Goal: Information Seeking & Learning: Learn about a topic

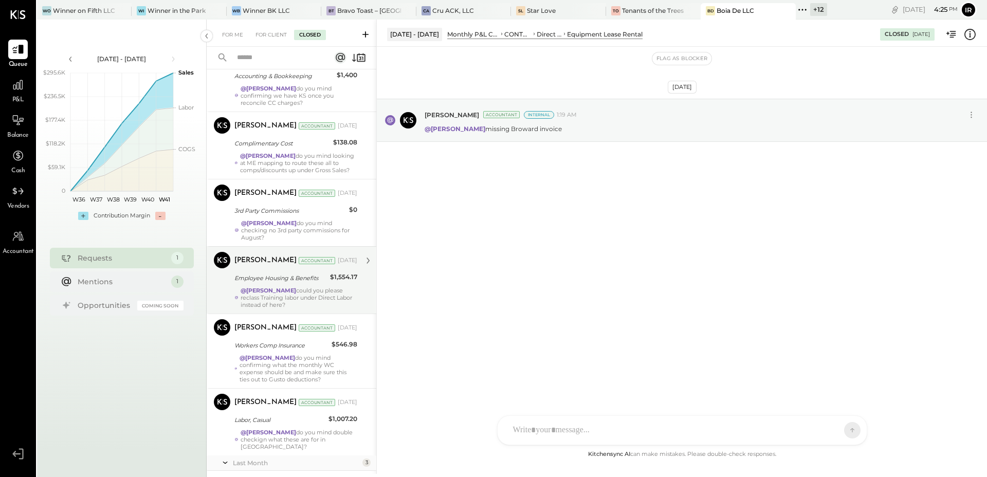
scroll to position [760, 0]
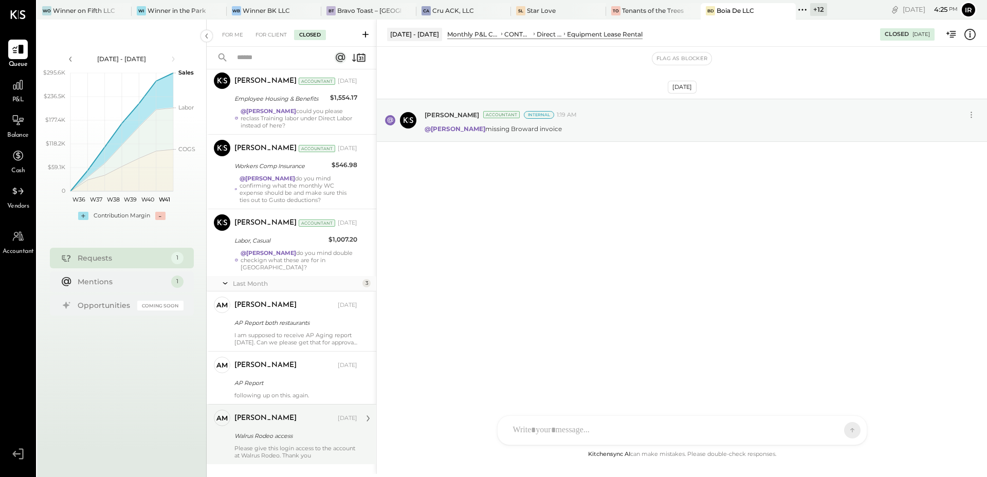
click at [314, 431] on div "Walrus Rodeo access" at bounding box center [294, 436] width 120 height 10
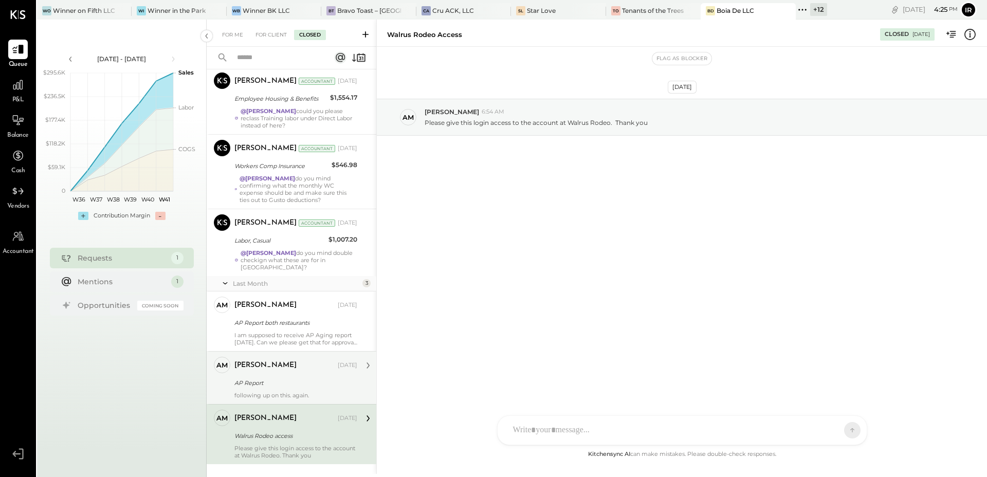
click at [306, 378] on div "AP Report" at bounding box center [294, 383] width 120 height 10
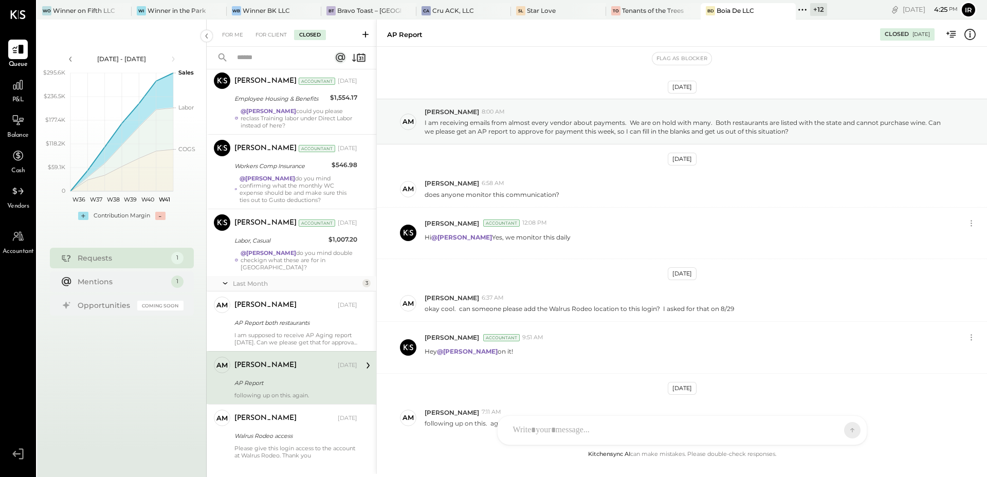
scroll to position [65, 0]
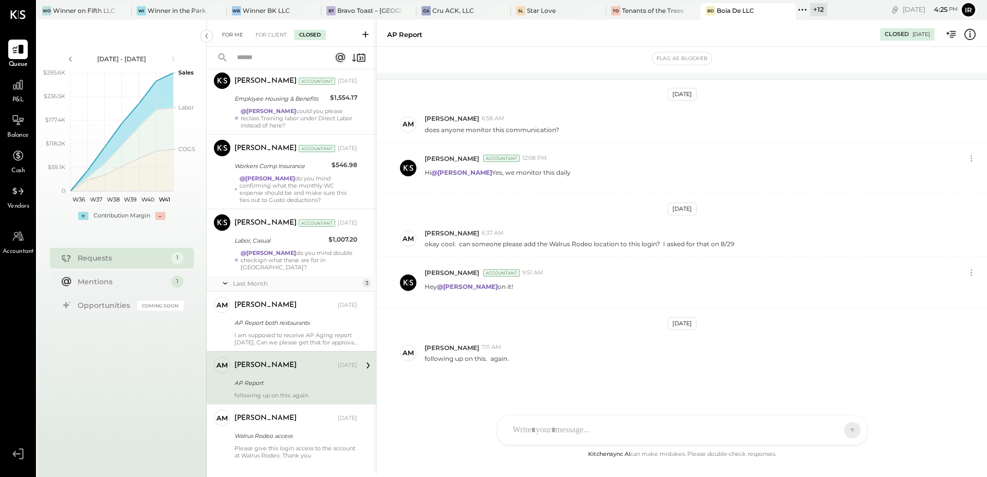
click at [234, 33] on div "For Me" at bounding box center [232, 35] width 31 height 10
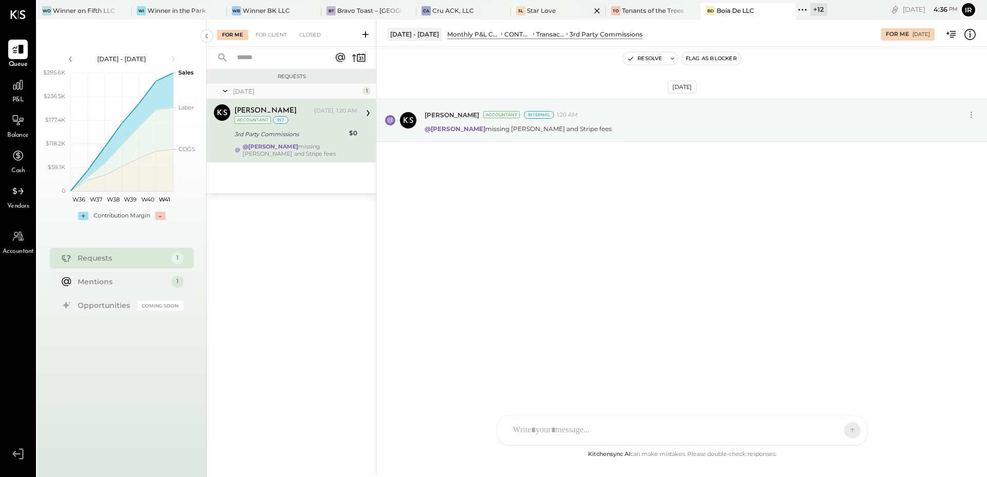
click at [533, 14] on div "Star Love" at bounding box center [541, 10] width 29 height 9
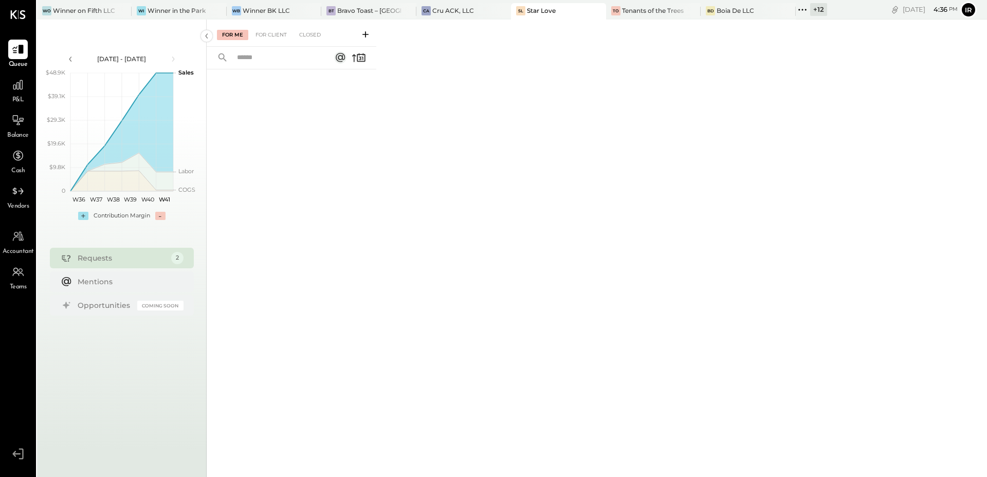
click at [312, 28] on div "For Me For Client Closed" at bounding box center [292, 33] width 170 height 27
click at [309, 32] on div "Closed" at bounding box center [310, 35] width 32 height 10
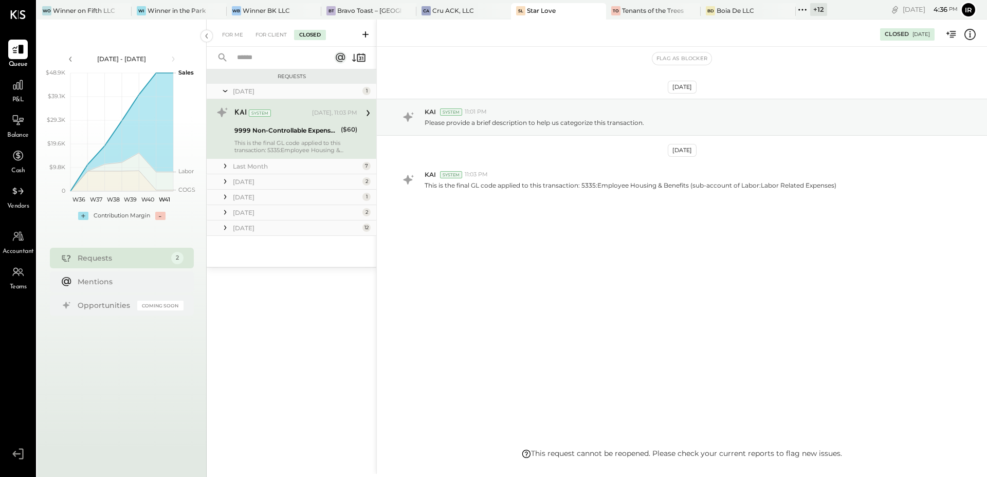
click at [271, 225] on div "March 25" at bounding box center [296, 228] width 127 height 9
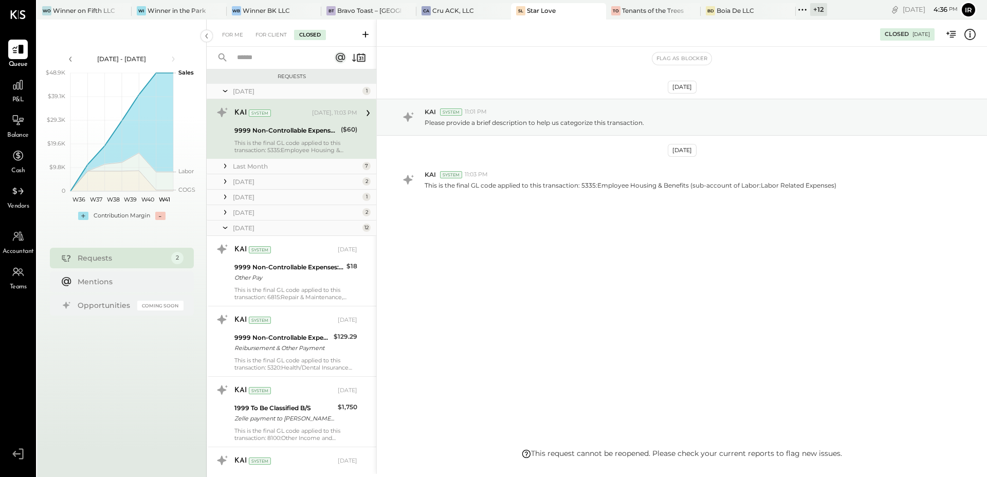
click at [258, 213] on div "May 25" at bounding box center [296, 212] width 127 height 9
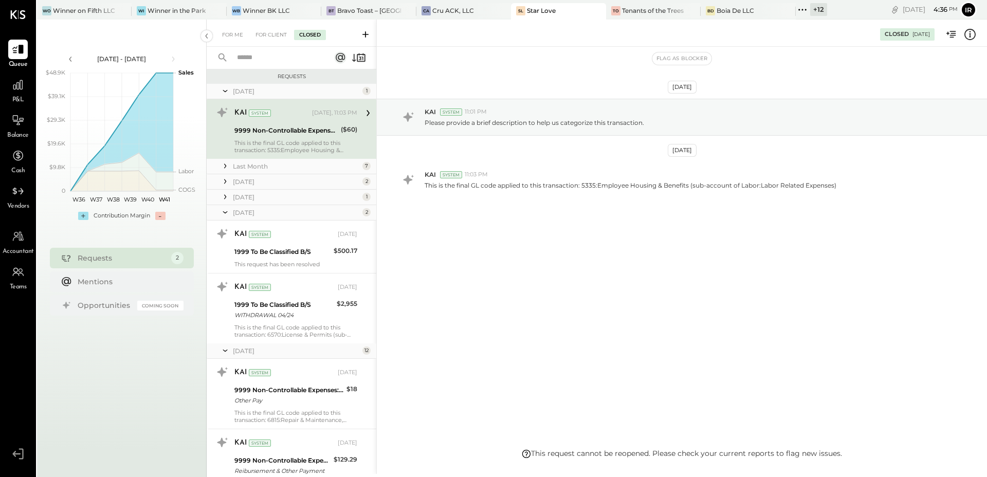
click at [253, 197] on div "June 25" at bounding box center [296, 197] width 127 height 9
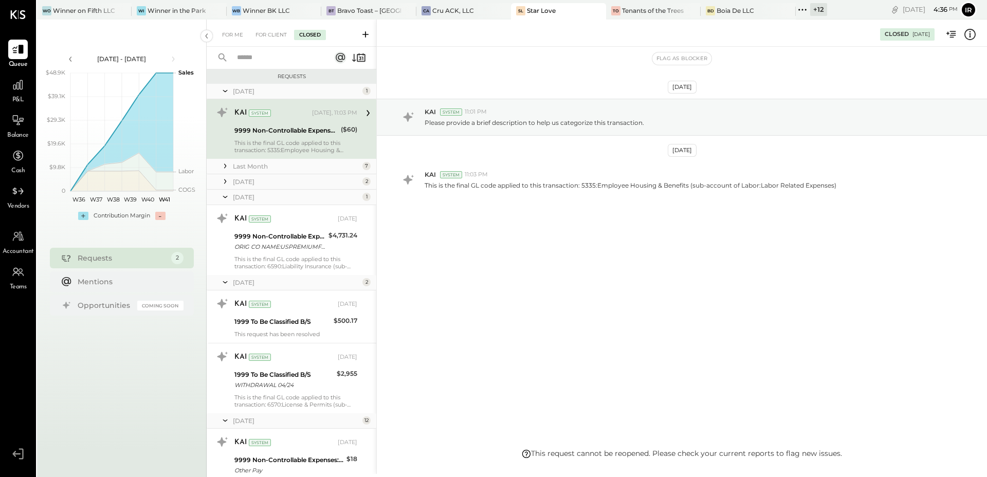
click at [253, 178] on div "August 25" at bounding box center [296, 181] width 127 height 9
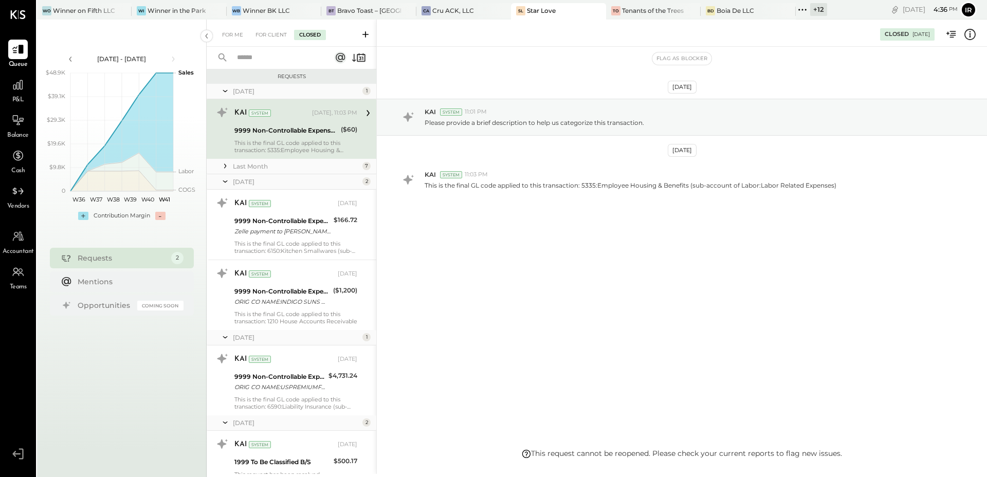
click at [256, 165] on div "Last Month" at bounding box center [296, 166] width 127 height 9
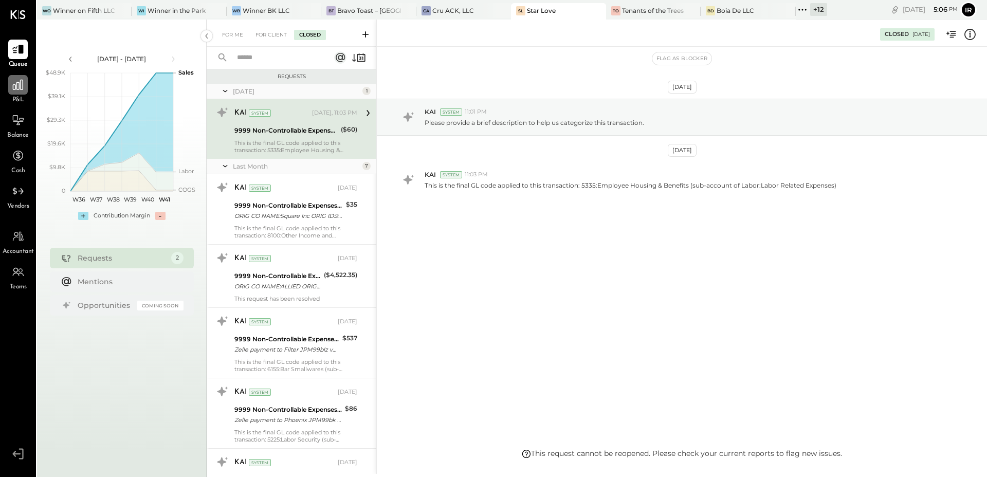
click at [13, 86] on icon at bounding box center [18, 85] width 10 height 10
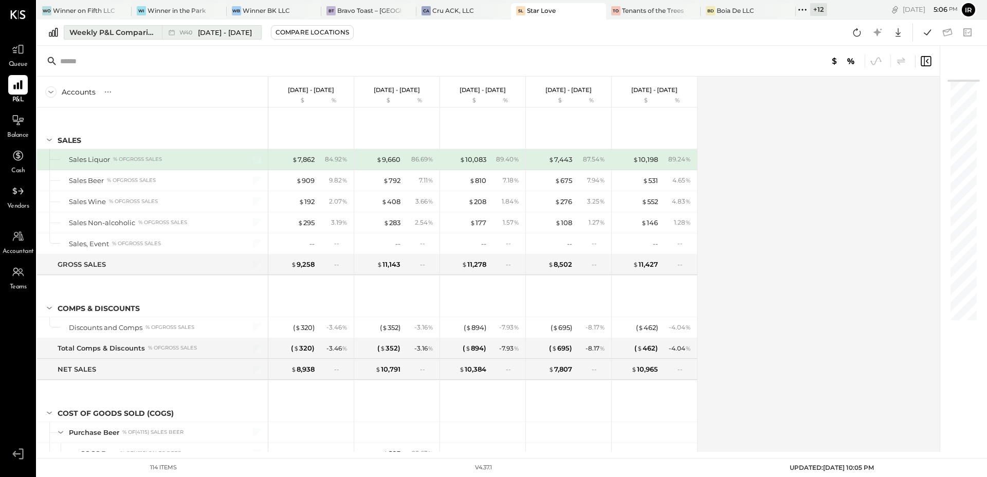
click at [151, 38] on button "Weekly P&L Comparison W40 Sep 29 - Oct 5, 2025" at bounding box center [163, 32] width 198 height 14
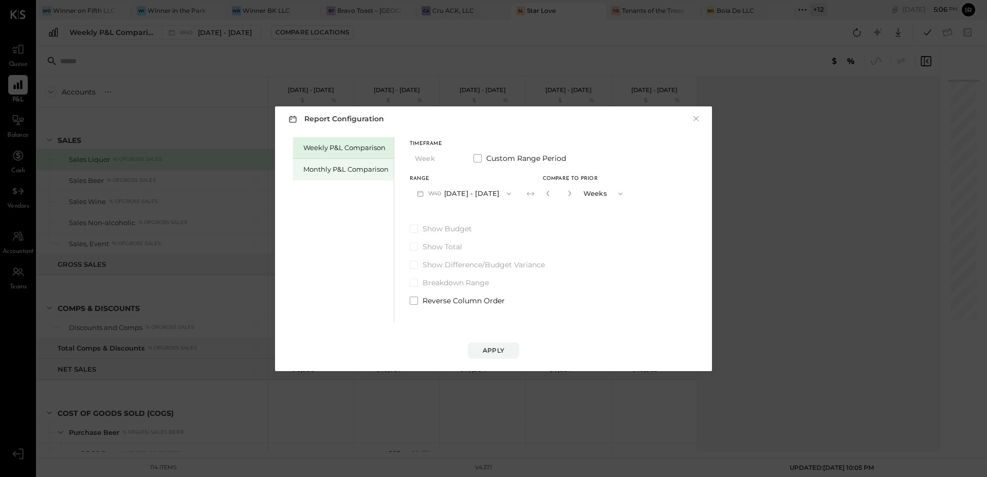
click at [347, 170] on div "Monthly P&L Comparison" at bounding box center [345, 169] width 85 height 10
click at [474, 196] on button "M10 Oct 1 - 31, 2025" at bounding box center [463, 193] width 107 height 19
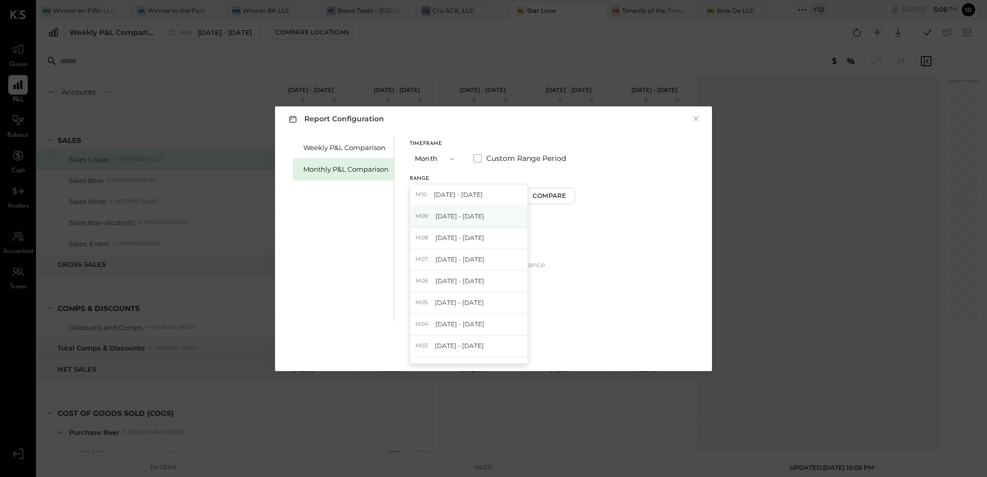
click at [460, 220] on div "M09 Sep 1 - 30, 2025" at bounding box center [468, 217] width 117 height 22
click at [493, 348] on div "Apply" at bounding box center [493, 350] width 22 height 9
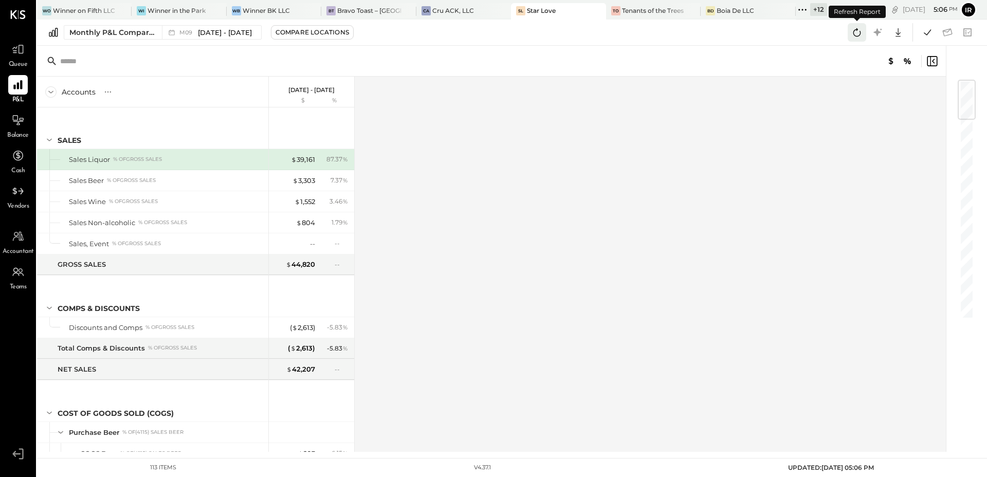
click at [861, 35] on icon at bounding box center [856, 32] width 13 height 13
click at [929, 32] on icon at bounding box center [926, 32] width 13 height 13
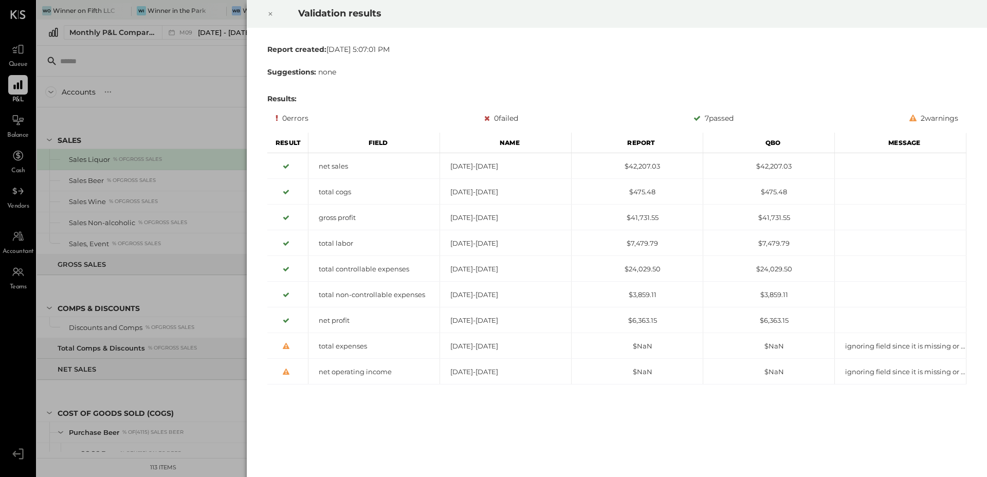
click at [270, 10] on icon at bounding box center [270, 14] width 6 height 12
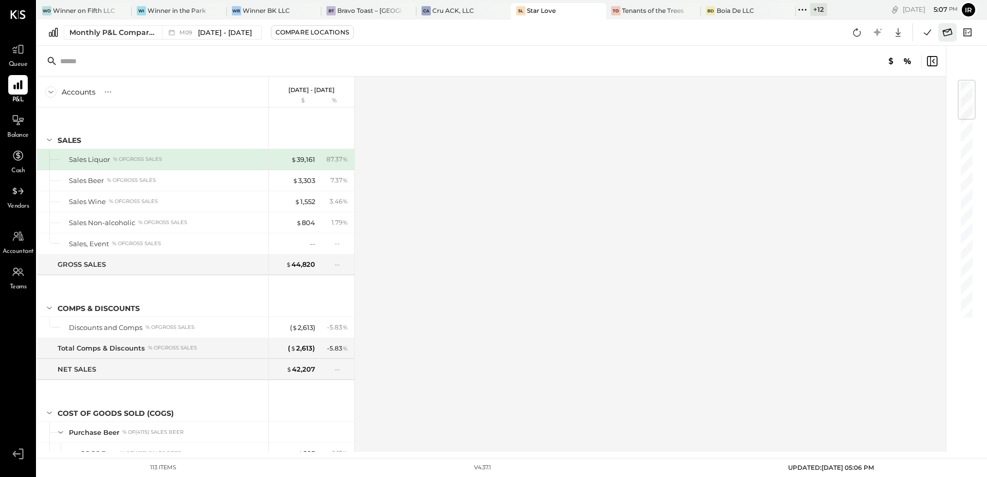
click at [950, 34] on icon at bounding box center [947, 32] width 10 height 8
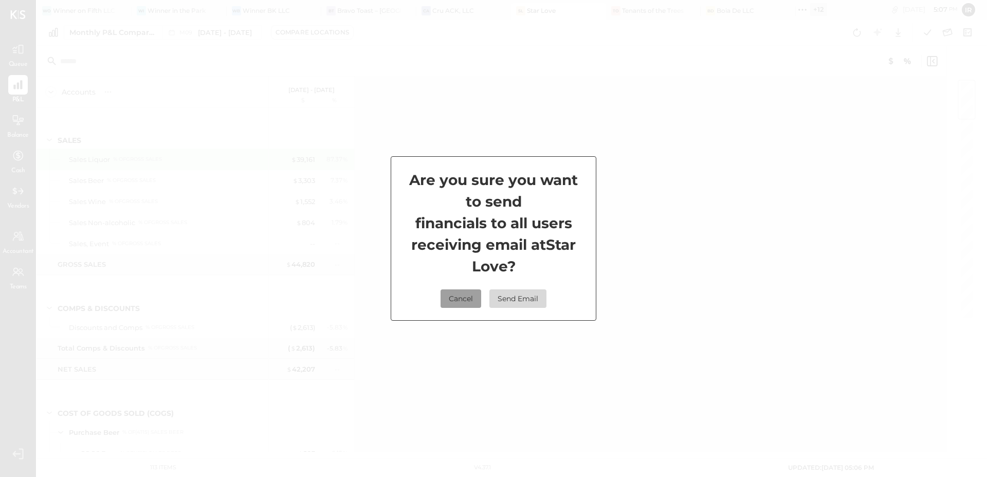
click at [471, 305] on button "Cancel" at bounding box center [460, 298] width 41 height 18
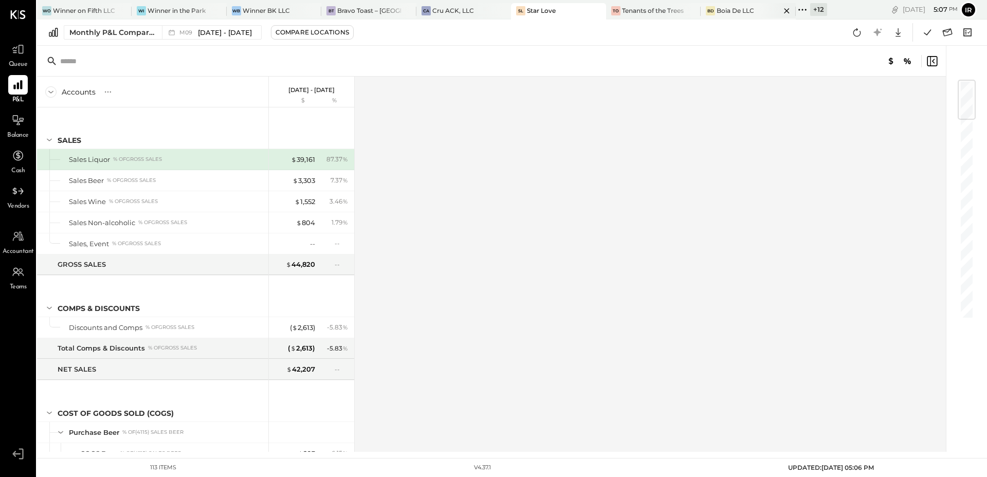
click at [718, 15] on div "BD Boia De LLC" at bounding box center [747, 11] width 95 height 16
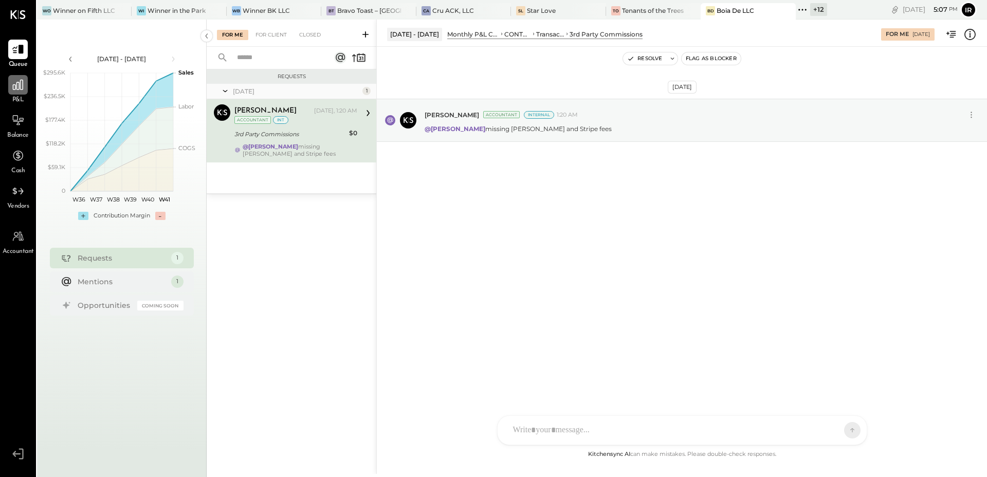
click at [16, 92] on div at bounding box center [18, 85] width 20 height 20
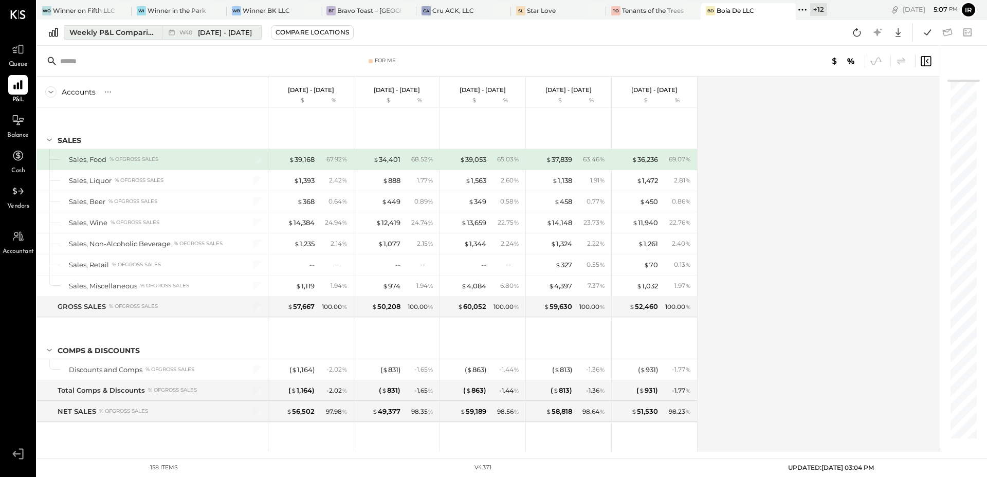
click at [147, 35] on div "Weekly P&L Comparison" at bounding box center [112, 32] width 86 height 10
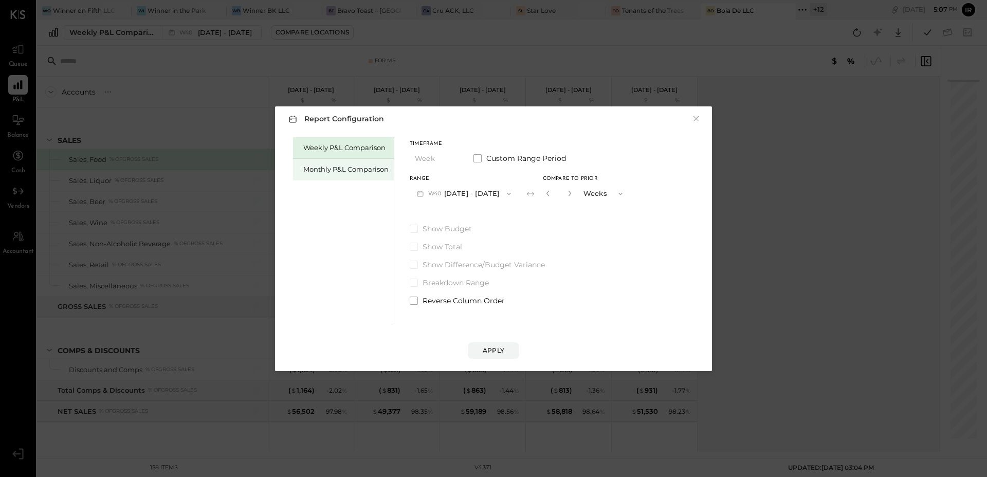
click at [357, 172] on div "Monthly P&L Comparison" at bounding box center [345, 169] width 85 height 10
click at [489, 198] on button "M10 Oct 1 - 31, 2025" at bounding box center [463, 193] width 107 height 19
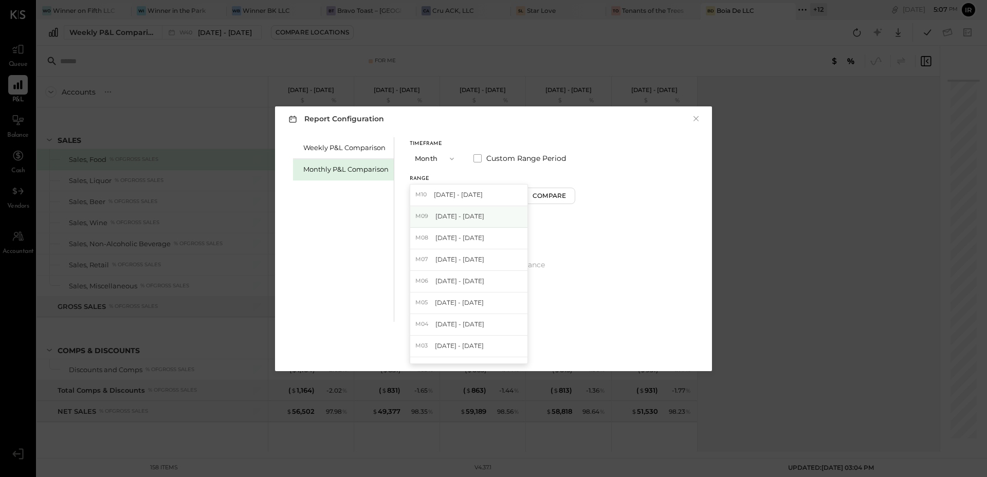
click at [484, 221] on div "M09 Sep 1 - 30, 2025" at bounding box center [468, 217] width 117 height 22
click at [501, 352] on div "Apply" at bounding box center [493, 350] width 22 height 9
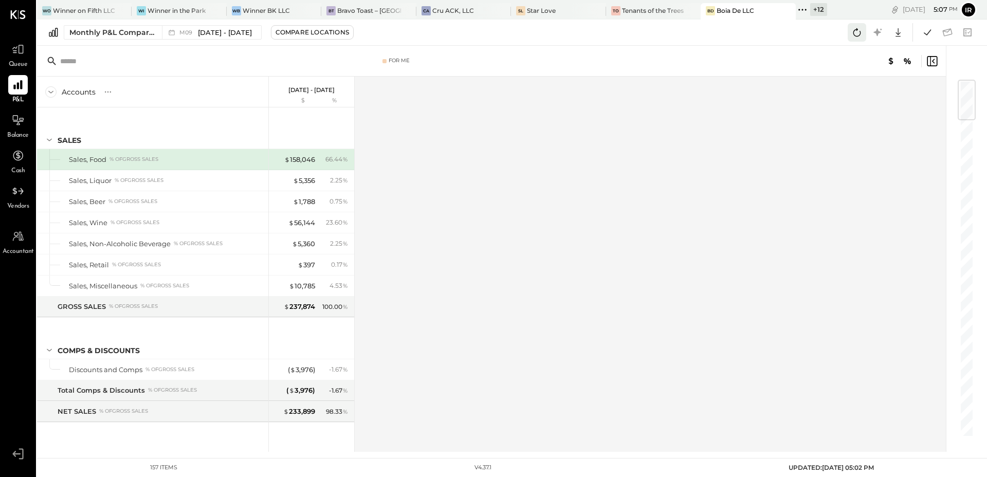
click at [857, 34] on icon at bounding box center [856, 32] width 13 height 13
click at [926, 33] on icon at bounding box center [926, 32] width 13 height 13
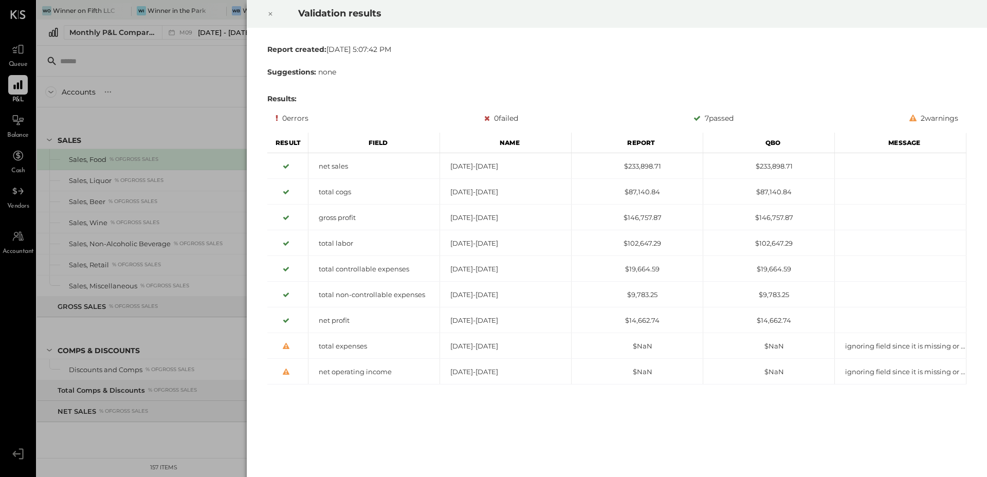
click at [269, 14] on icon at bounding box center [270, 14] width 6 height 12
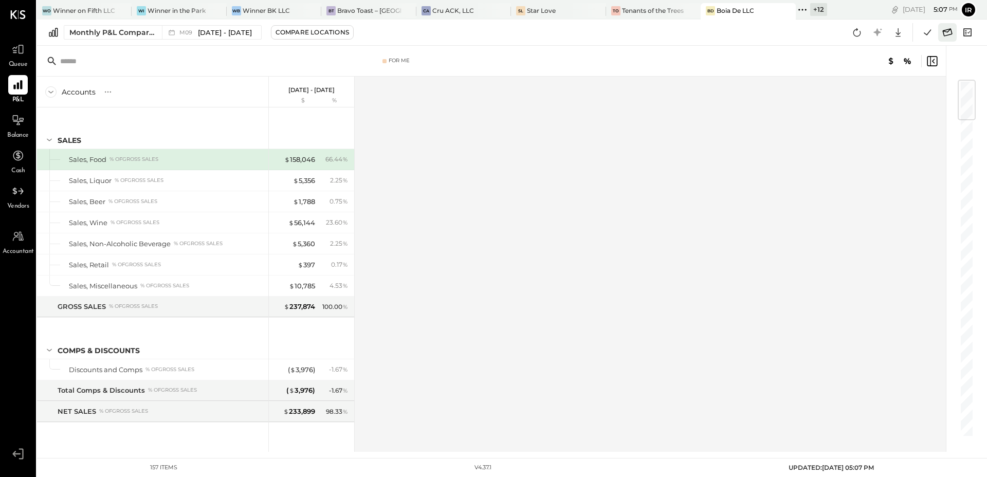
click at [946, 35] on icon at bounding box center [947, 32] width 10 height 8
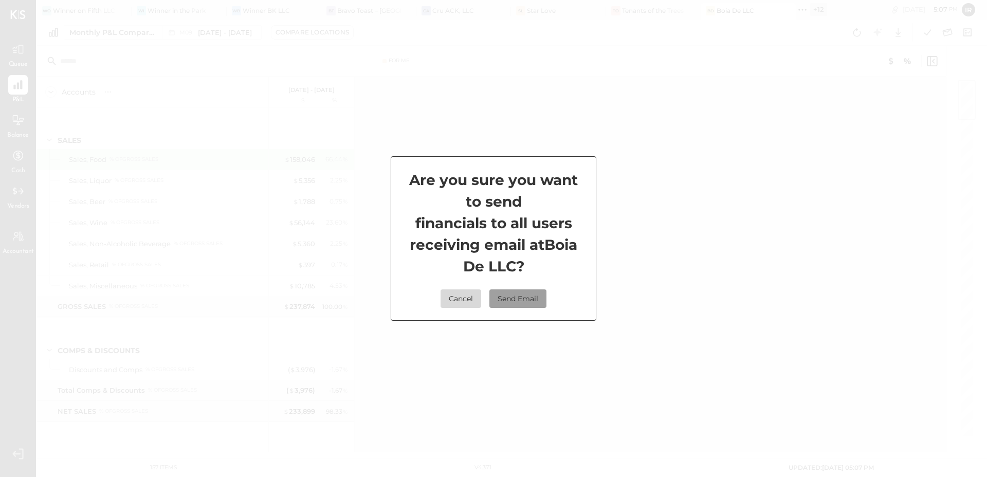
click at [528, 303] on button "Send Email" at bounding box center [517, 298] width 57 height 18
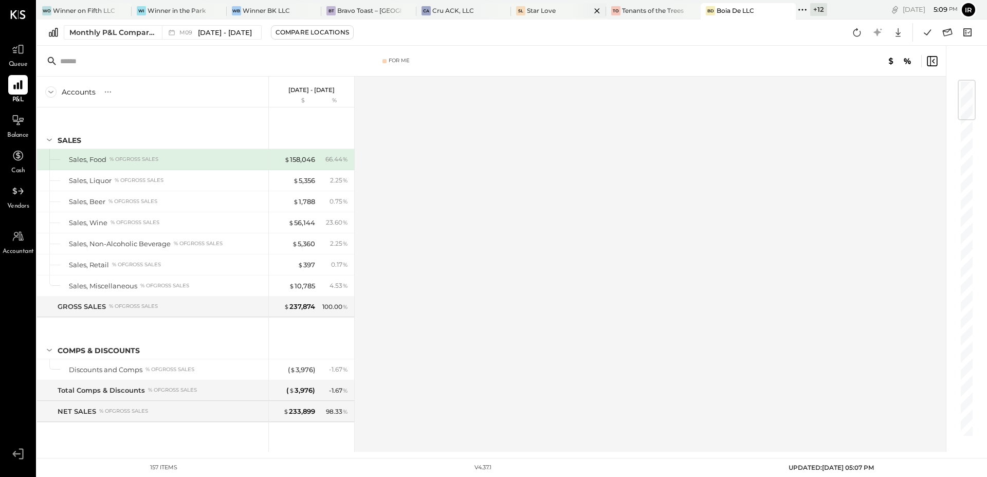
click at [534, 14] on div "Star Love" at bounding box center [541, 10] width 29 height 9
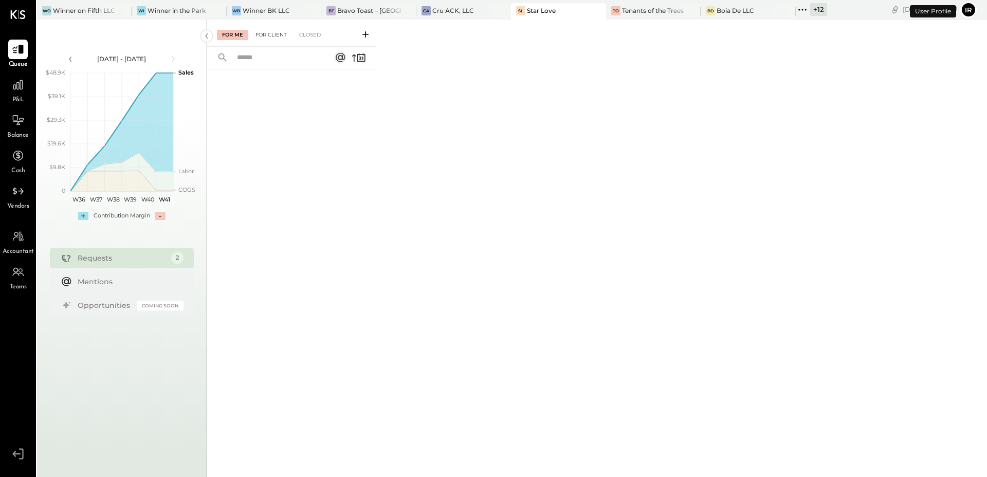
click at [272, 33] on div "For Client" at bounding box center [271, 35] width 42 height 10
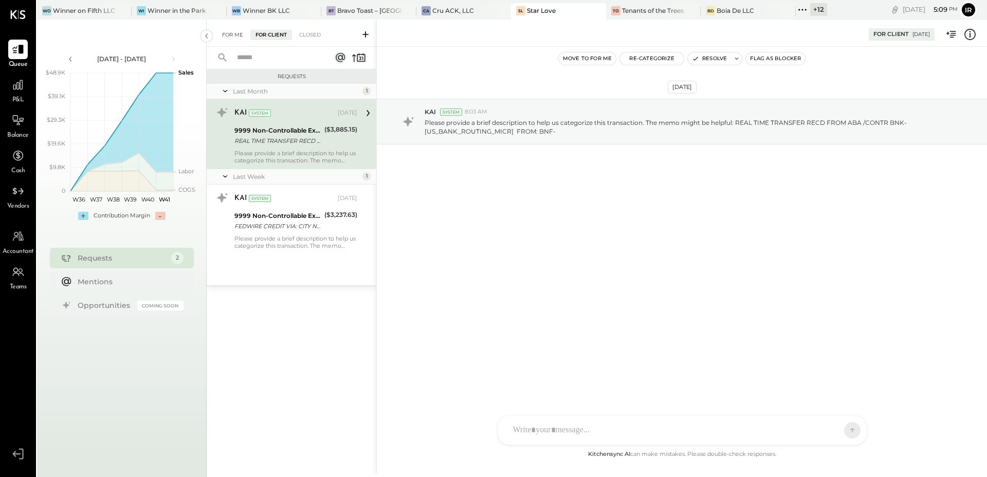
click at [228, 33] on div "For Me" at bounding box center [232, 35] width 31 height 10
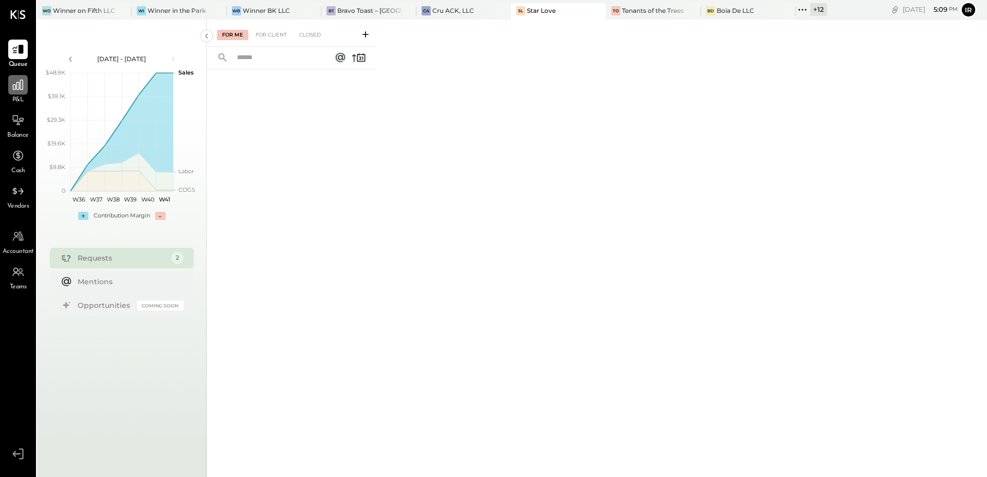
click at [22, 93] on div at bounding box center [18, 85] width 20 height 20
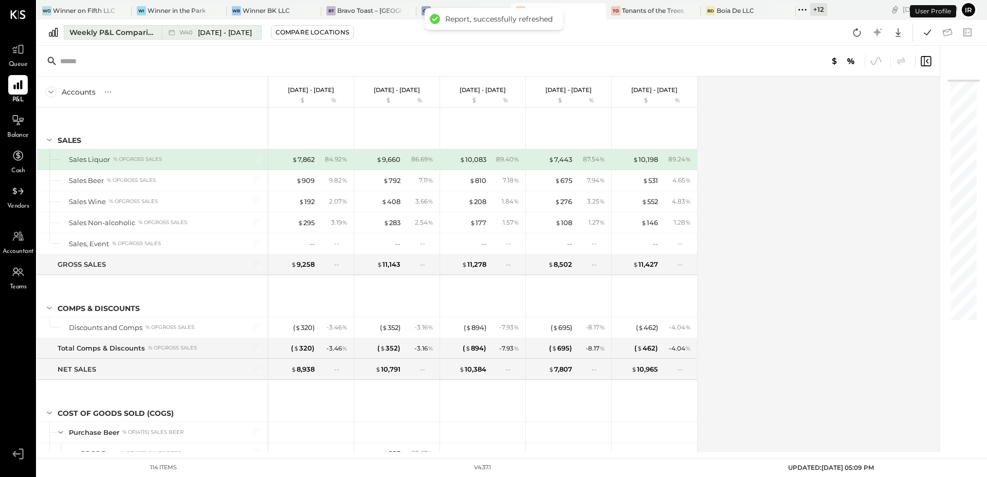
click at [95, 29] on div "Weekly P&L Comparison" at bounding box center [112, 32] width 86 height 10
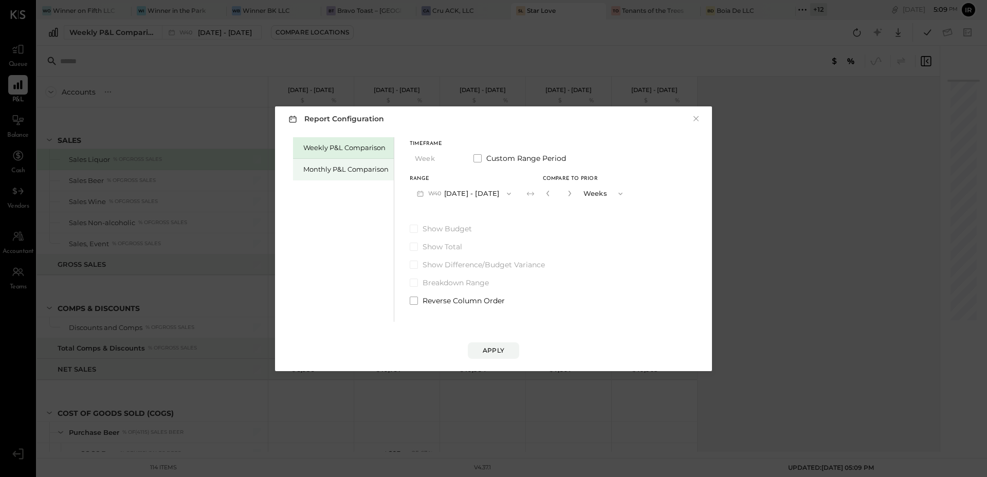
click at [330, 173] on div "Monthly P&L Comparison" at bounding box center [345, 169] width 85 height 10
click at [459, 193] on button "M10 Oct 1 - 31, 2025" at bounding box center [463, 193] width 107 height 19
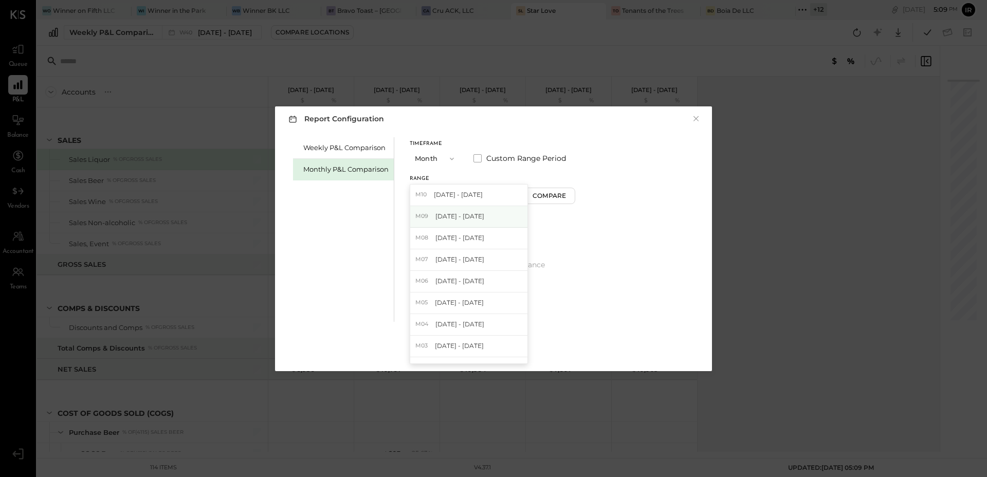
click at [469, 219] on span "[DATE] - [DATE]" at bounding box center [459, 216] width 49 height 9
click at [493, 349] on div "Apply" at bounding box center [493, 350] width 22 height 9
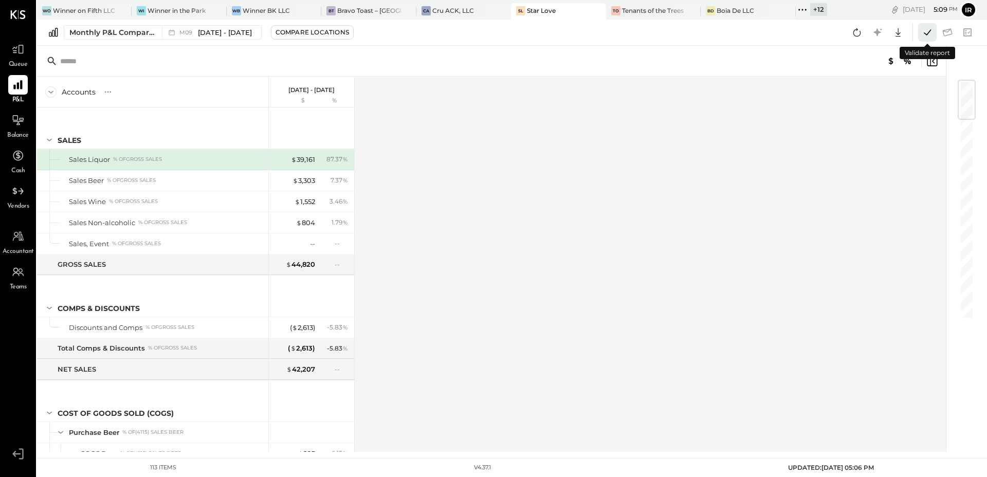
click at [924, 32] on icon at bounding box center [926, 32] width 13 height 13
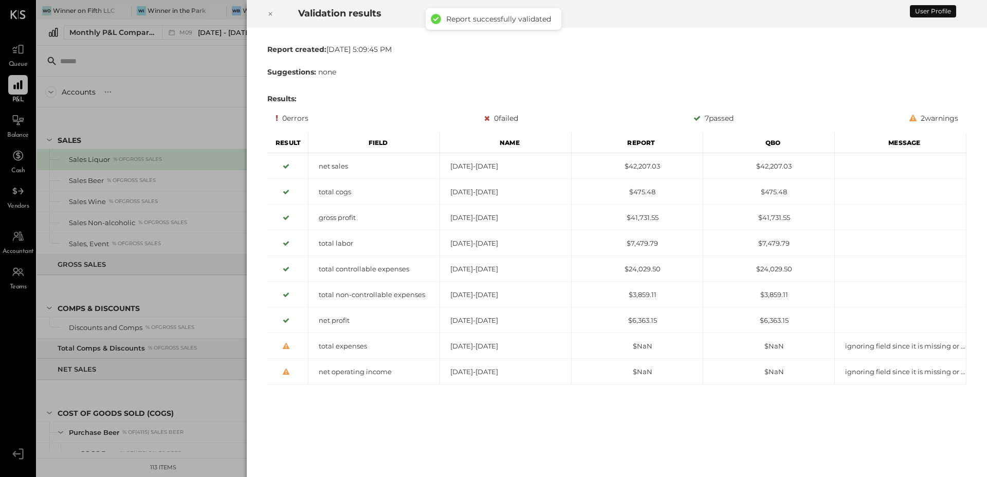
click at [270, 11] on icon at bounding box center [270, 14] width 6 height 12
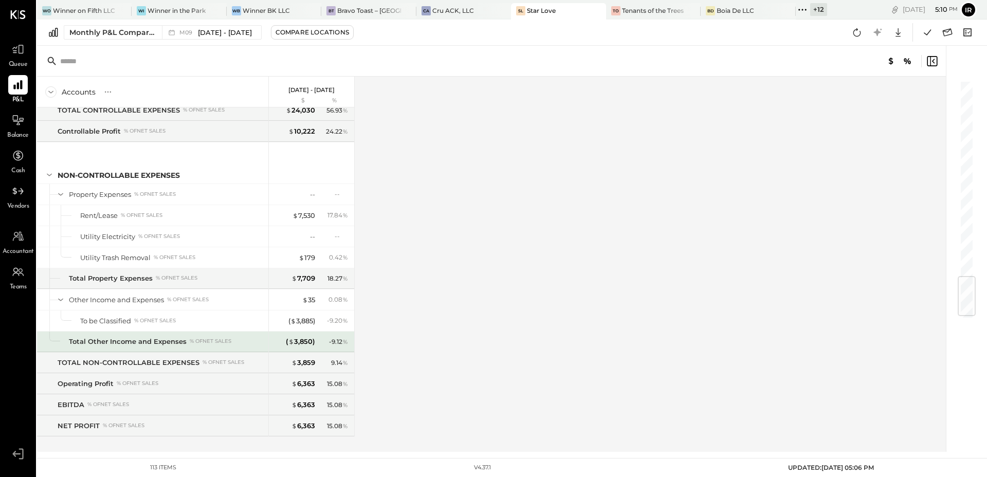
scroll to position [1700, 0]
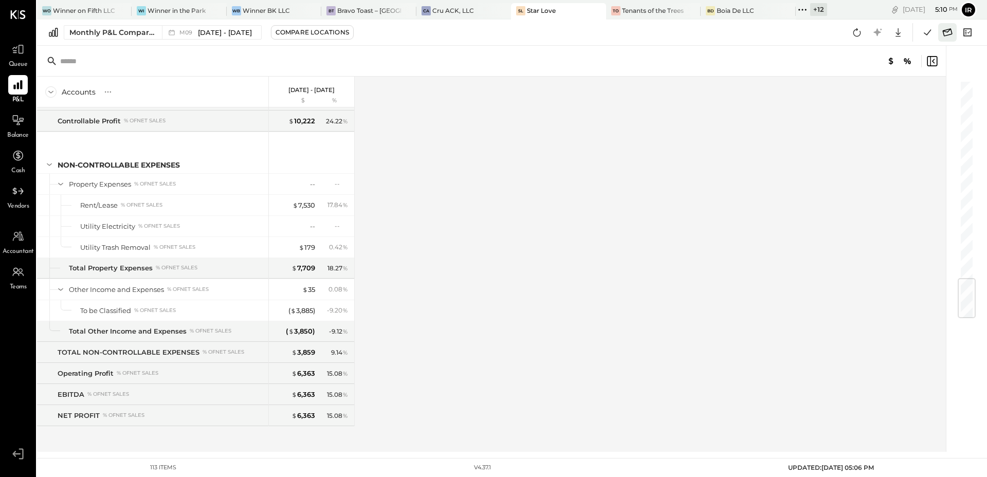
click at [947, 30] on icon at bounding box center [947, 32] width 10 height 8
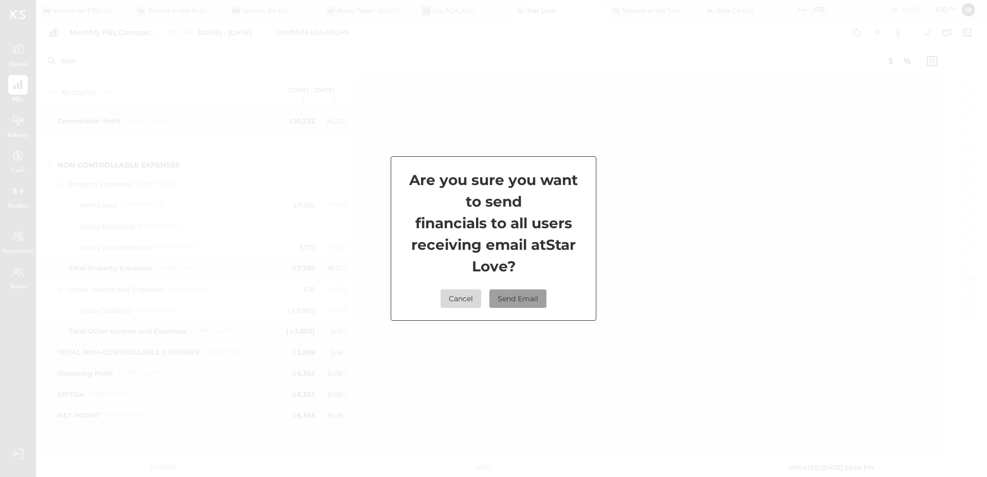
click at [527, 295] on button "Send Email" at bounding box center [517, 298] width 57 height 18
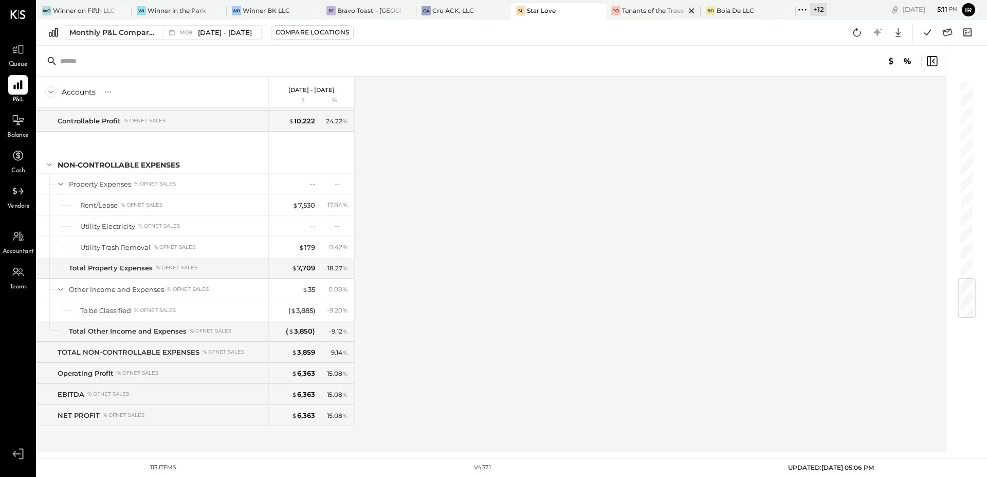
click at [622, 10] on div "Tenants of the Trees" at bounding box center [653, 10] width 62 height 9
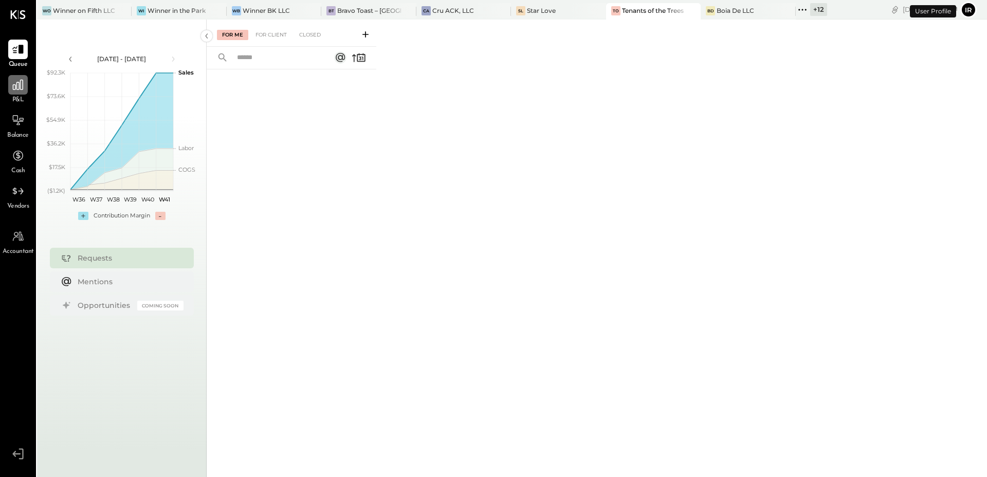
click at [25, 88] on div at bounding box center [18, 85] width 20 height 20
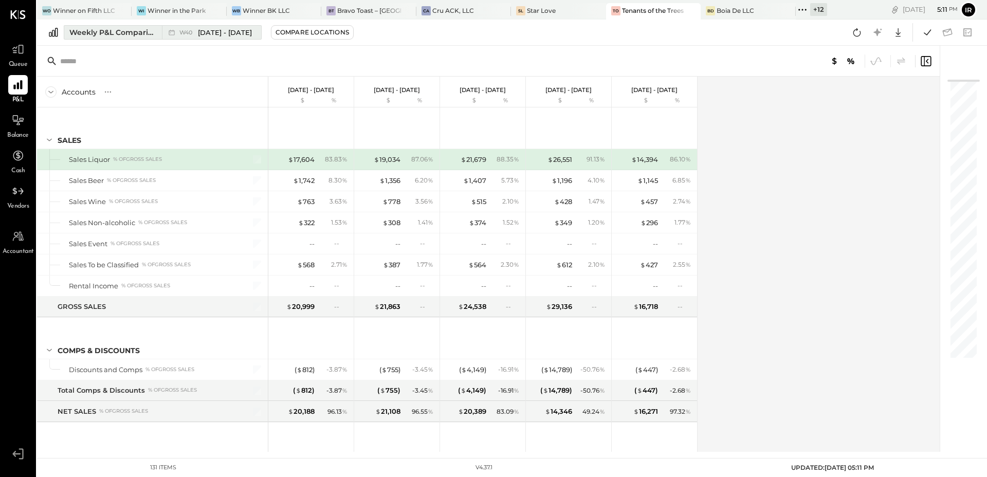
click at [98, 34] on div "Weekly P&L Comparison" at bounding box center [112, 32] width 86 height 10
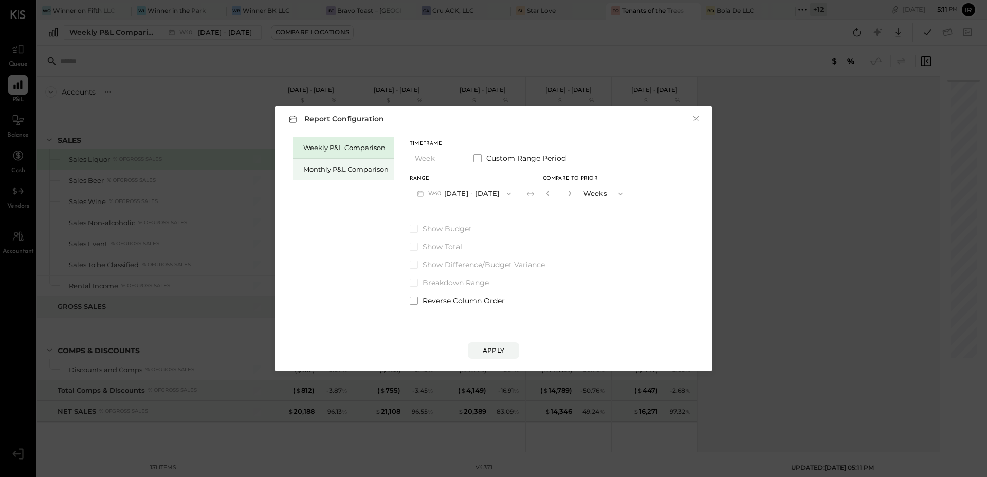
click at [334, 173] on div "Monthly P&L Comparison" at bounding box center [345, 169] width 85 height 10
click at [449, 198] on button "M10 Oct 1 - 31, 2025" at bounding box center [463, 193] width 107 height 19
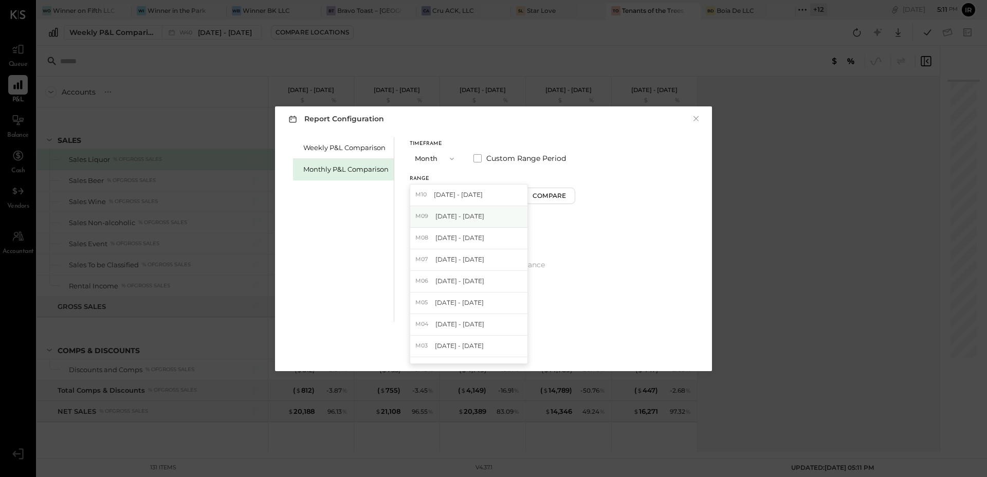
click at [454, 219] on span "[DATE] - [DATE]" at bounding box center [459, 216] width 49 height 9
click at [553, 186] on div "Range M09 Sep 1 - 30, 2025 Compare" at bounding box center [493, 189] width 167 height 27
click at [553, 199] on div "Compare" at bounding box center [550, 195] width 33 height 9
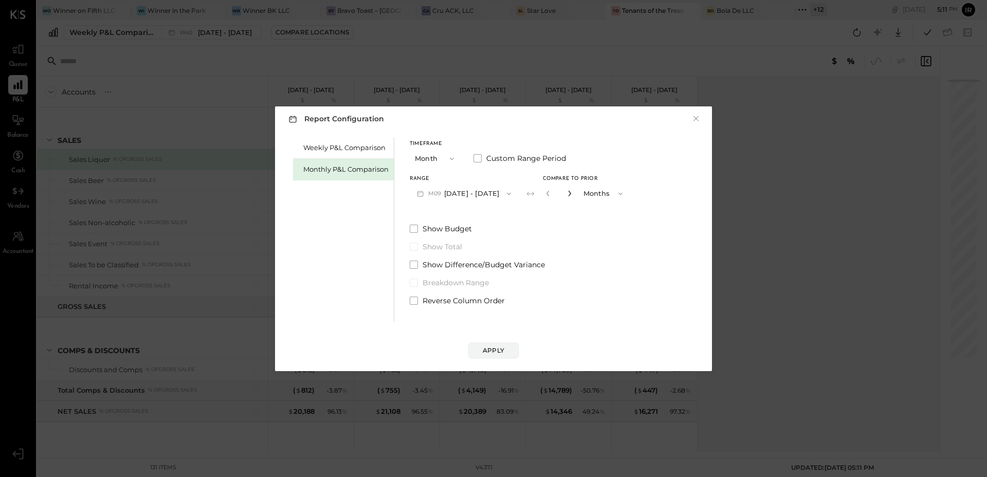
click at [566, 191] on icon "button" at bounding box center [569, 193] width 6 height 6
type input "*"
click at [494, 344] on button "Apply" at bounding box center [493, 350] width 51 height 16
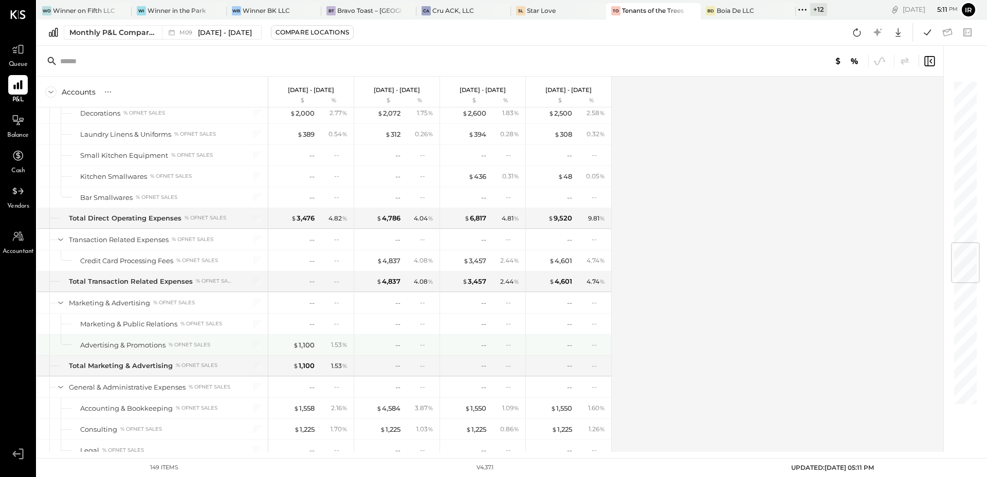
scroll to position [1378, 0]
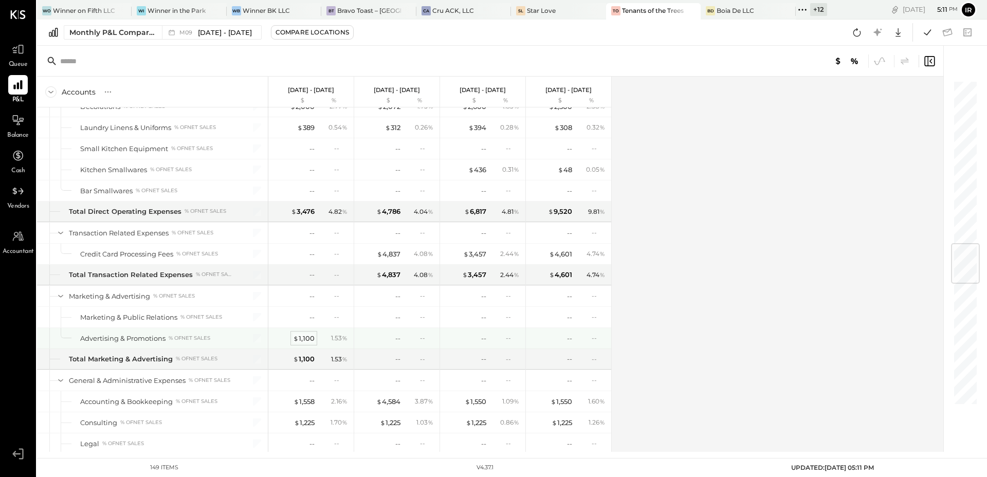
click at [309, 339] on div "$ 1,100" at bounding box center [304, 338] width 22 height 10
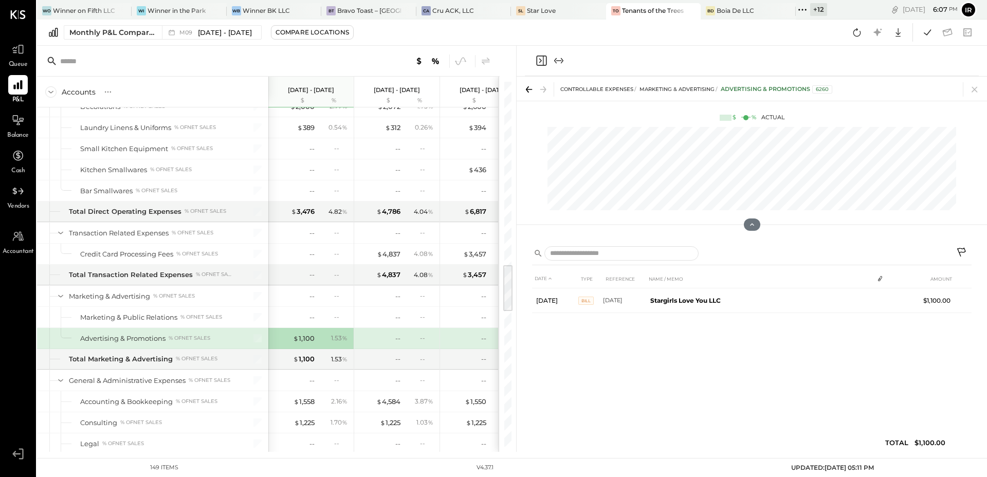
scroll to position [1378, 0]
click at [857, 32] on icon at bounding box center [856, 32] width 13 height 13
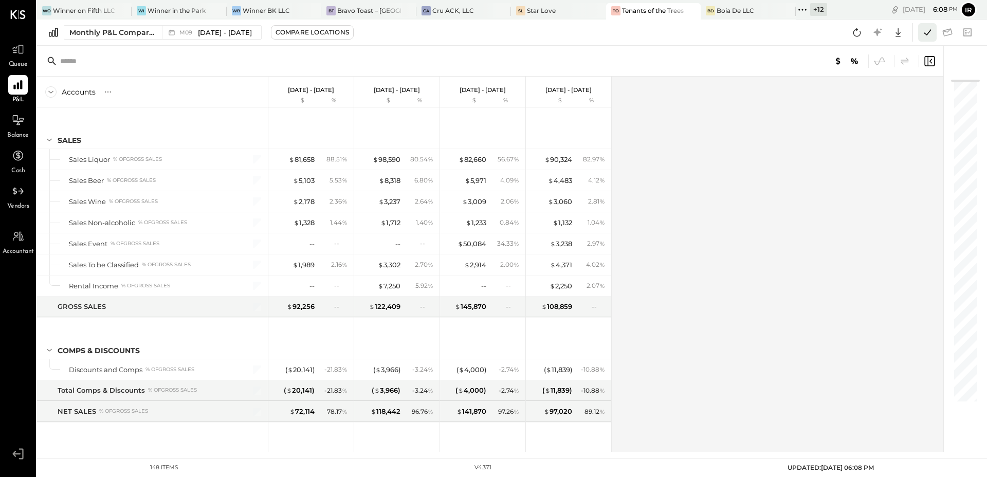
click at [926, 30] on icon at bounding box center [926, 32] width 13 height 13
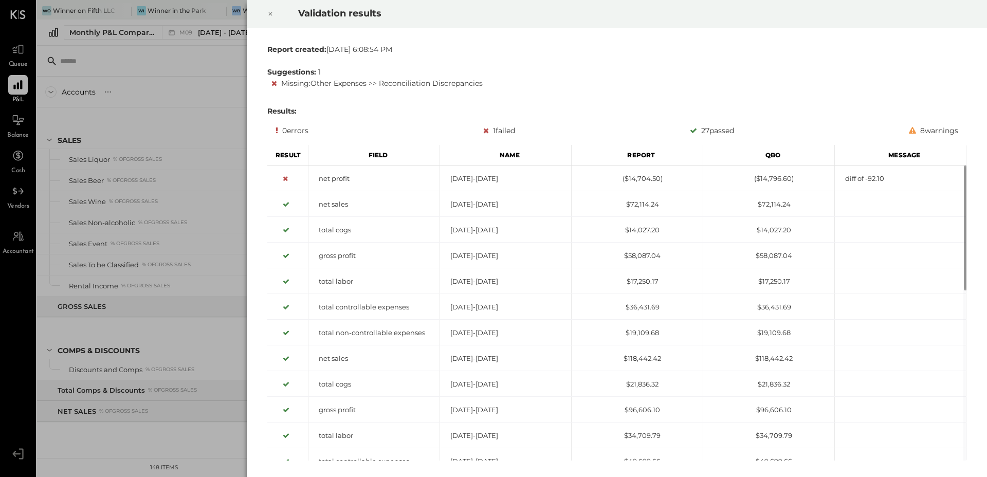
click at [269, 9] on icon at bounding box center [270, 14] width 6 height 12
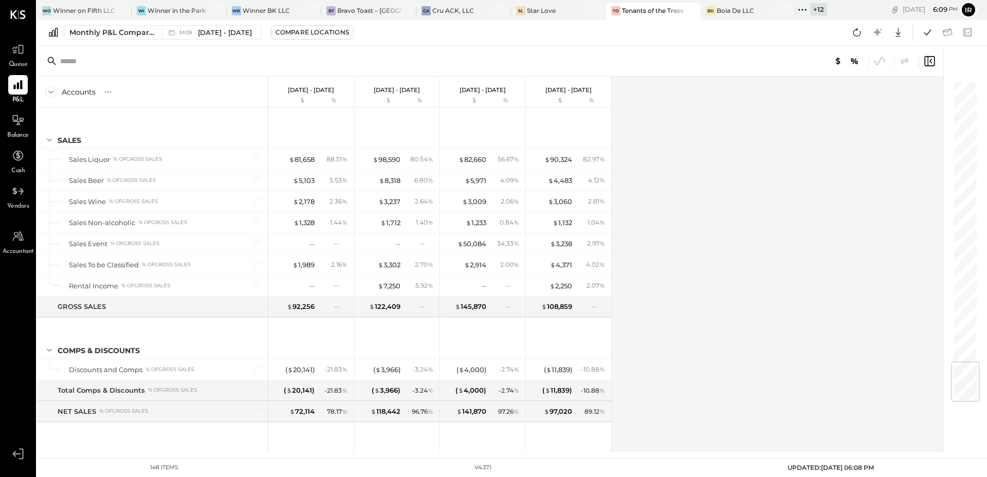
scroll to position [2374, 0]
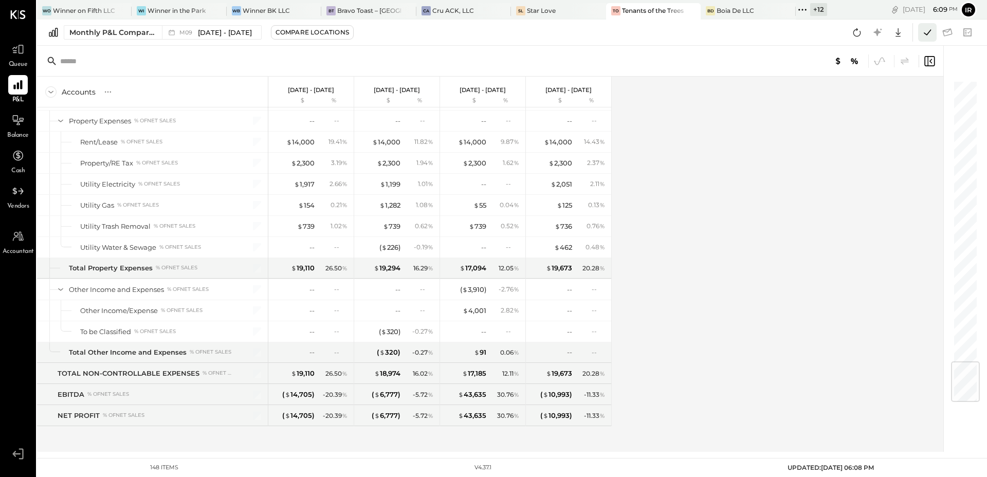
click at [924, 34] on icon at bounding box center [926, 32] width 13 height 13
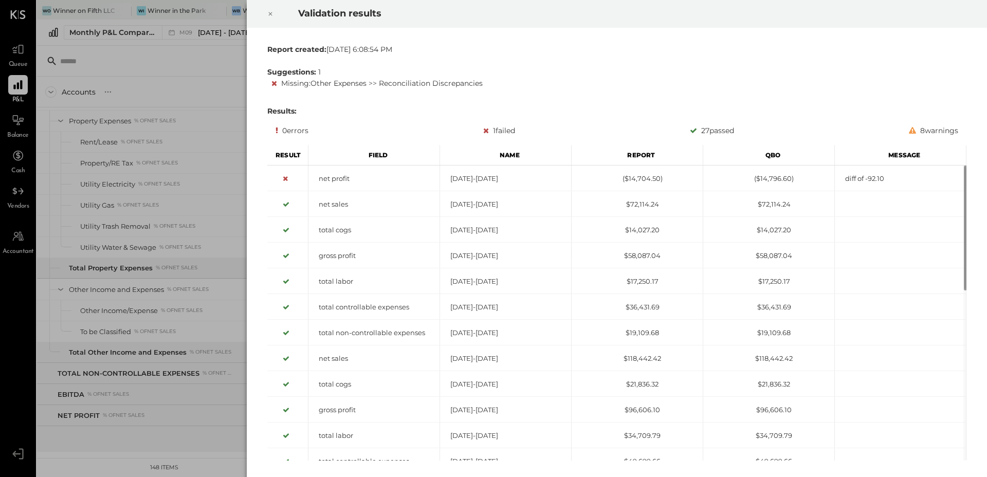
click at [270, 12] on icon at bounding box center [270, 14] width 6 height 12
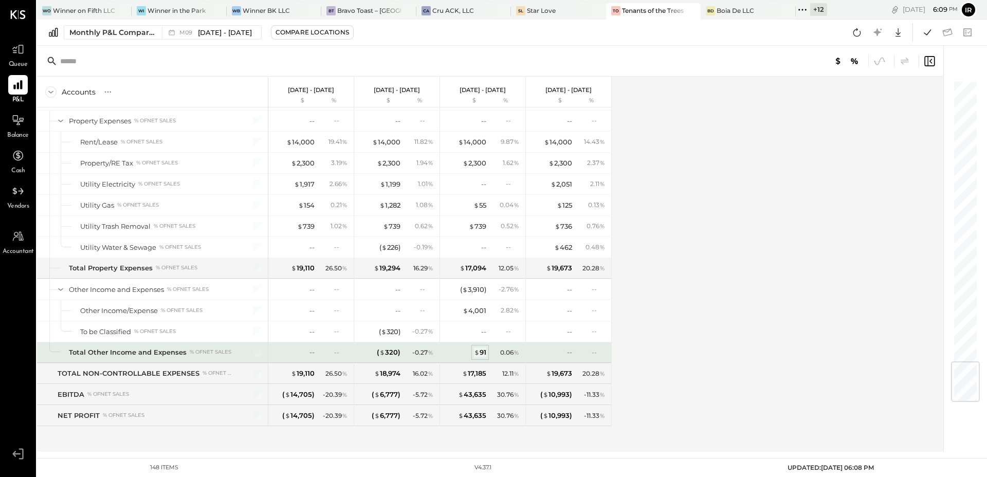
click at [479, 353] on div "$ 91" at bounding box center [480, 352] width 12 height 10
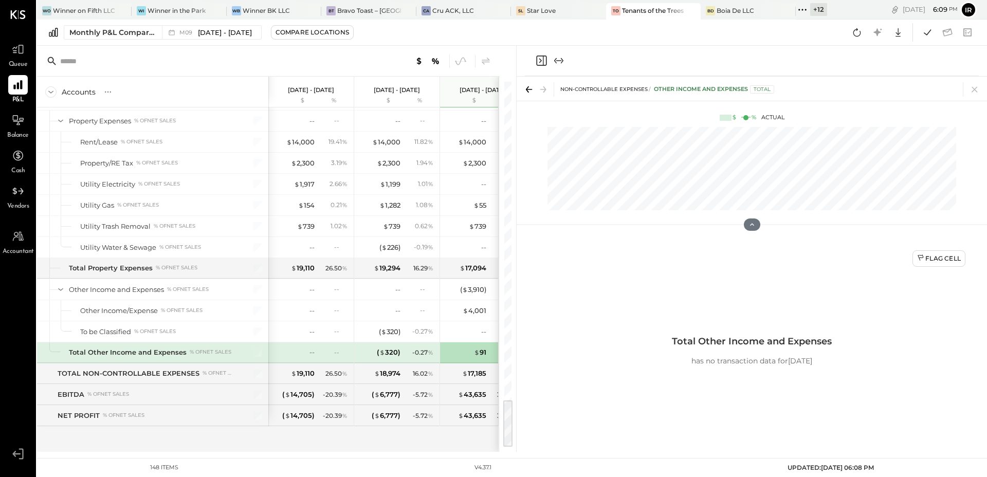
click at [542, 55] on icon "Close panel" at bounding box center [541, 60] width 12 height 12
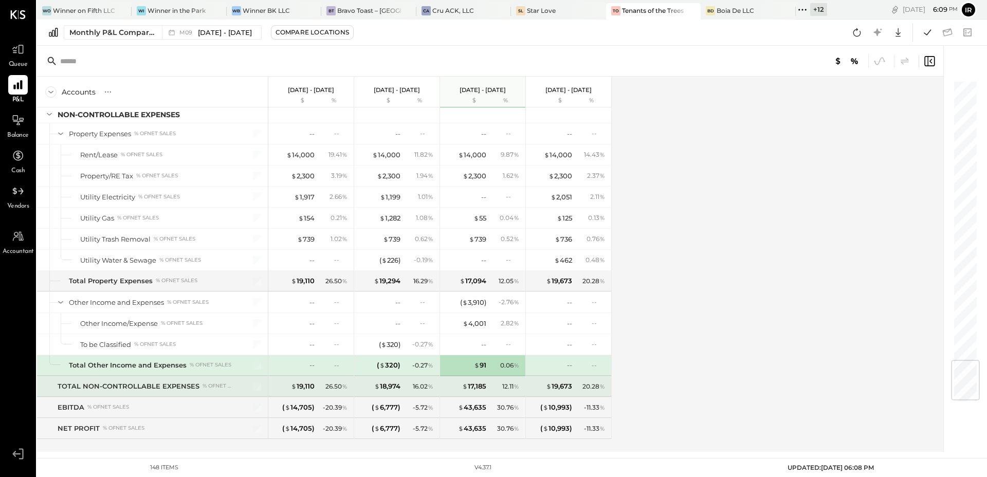
scroll to position [2374, 0]
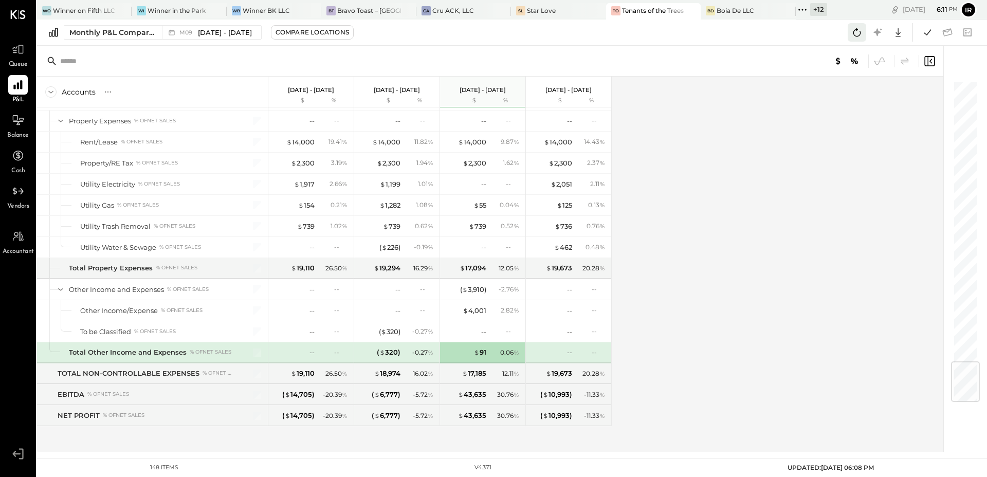
click at [861, 33] on icon at bounding box center [856, 32] width 13 height 13
click at [927, 31] on icon at bounding box center [926, 32] width 13 height 13
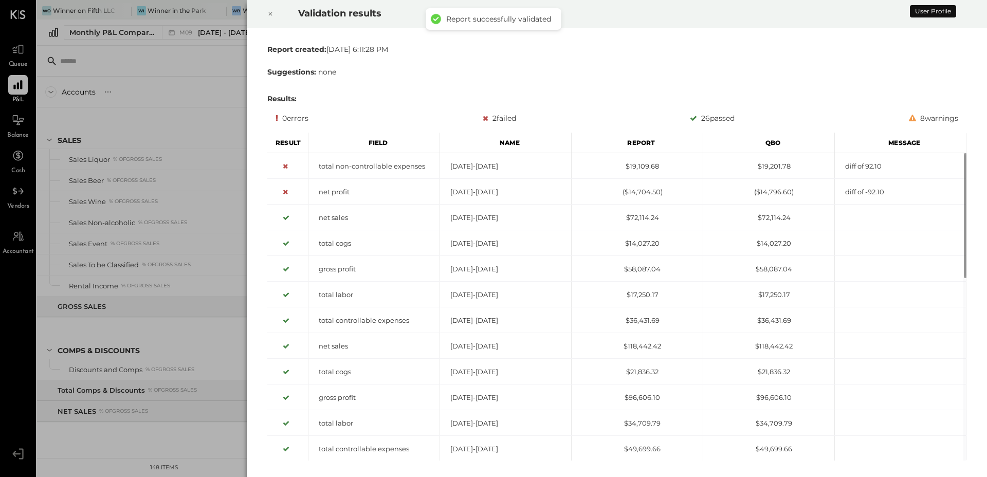
scroll to position [2374, 0]
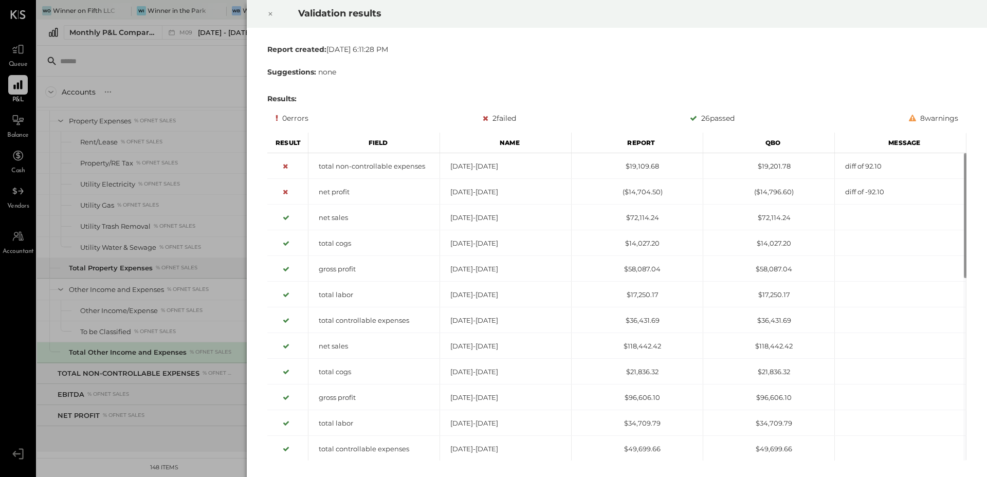
click at [272, 14] on icon at bounding box center [270, 14] width 6 height 12
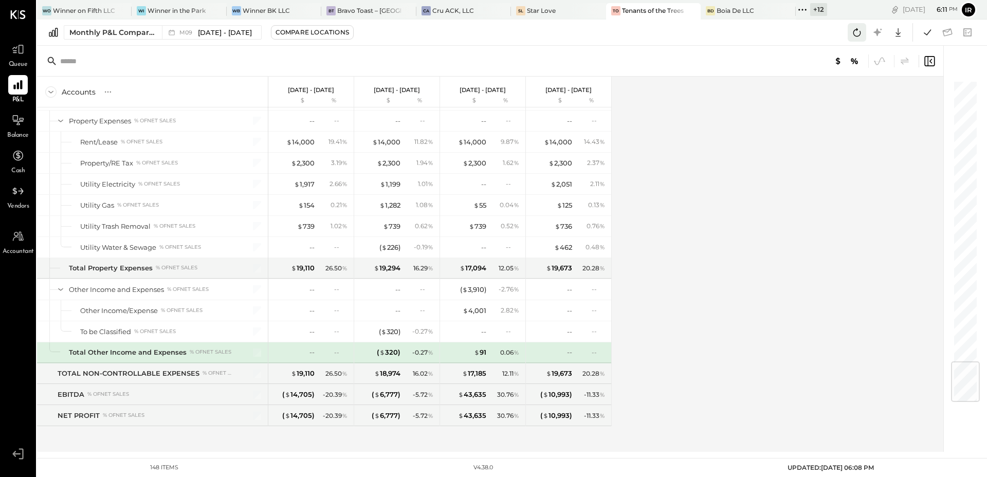
click at [857, 31] on icon at bounding box center [856, 32] width 13 height 13
click at [859, 35] on icon at bounding box center [857, 32] width 8 height 8
click at [926, 33] on icon at bounding box center [926, 32] width 13 height 13
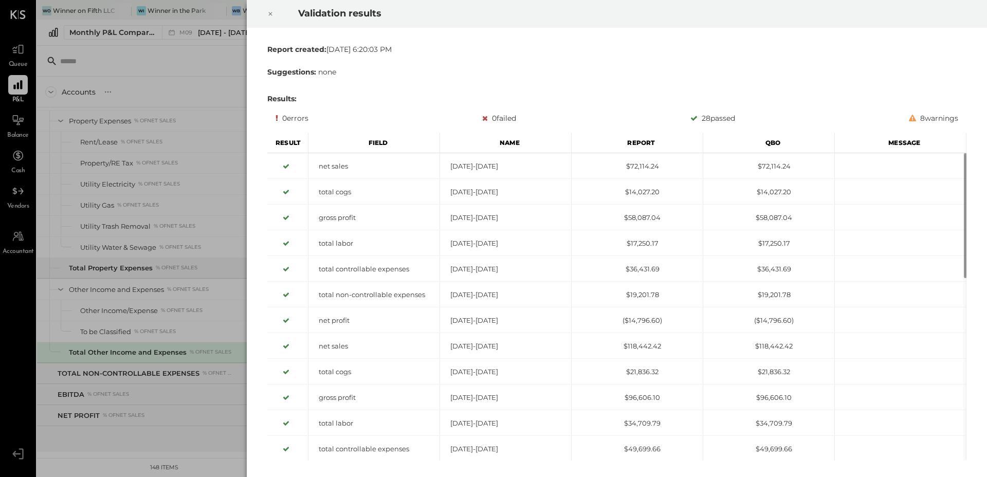
click at [271, 10] on icon at bounding box center [270, 14] width 6 height 12
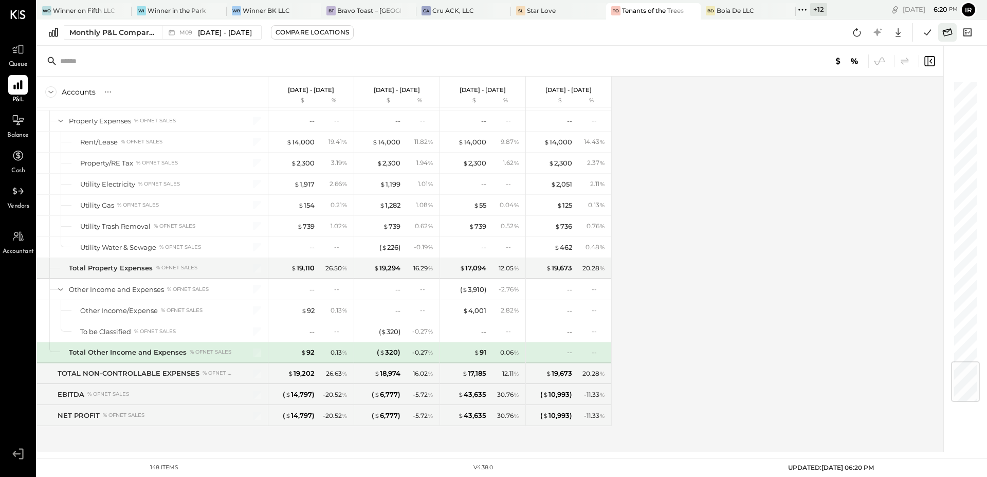
click at [941, 28] on icon at bounding box center [946, 32] width 13 height 13
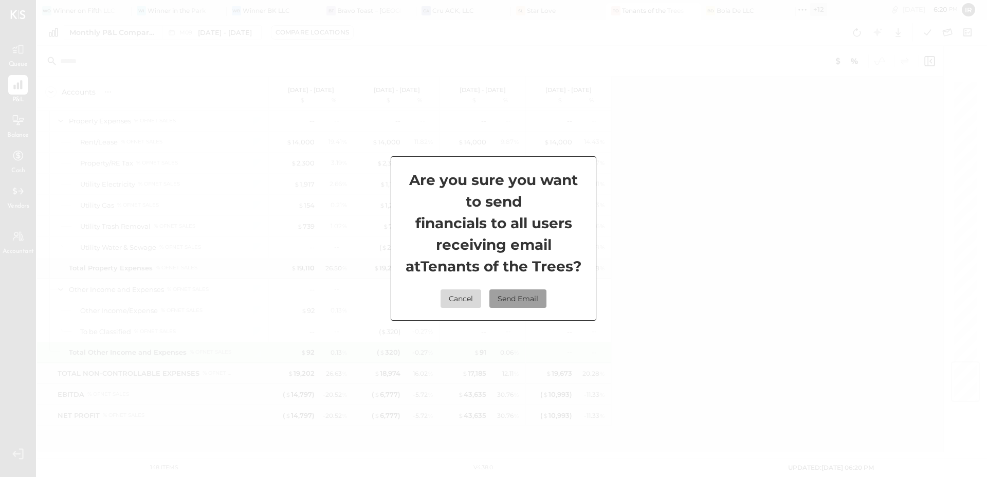
click at [517, 300] on button "Send Email" at bounding box center [517, 298] width 57 height 18
